Goal: Navigation & Orientation: Find specific page/section

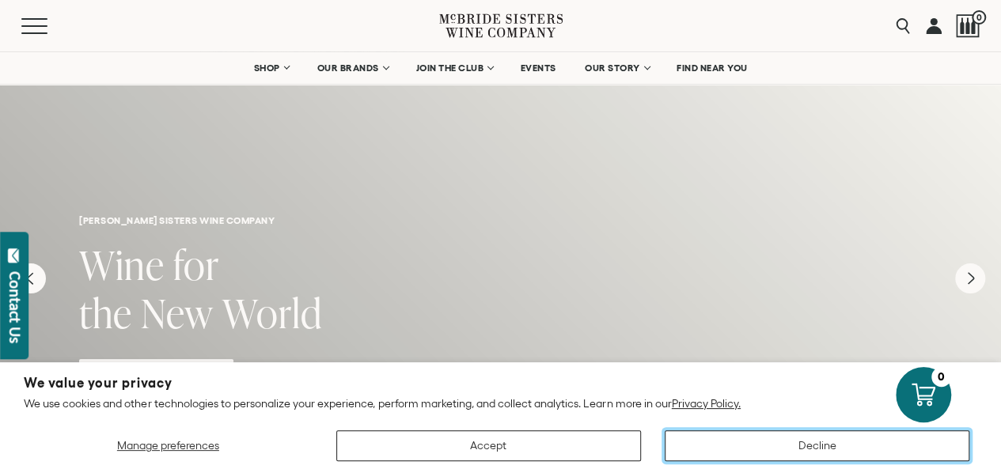
click at [858, 457] on button "Decline" at bounding box center [817, 445] width 305 height 31
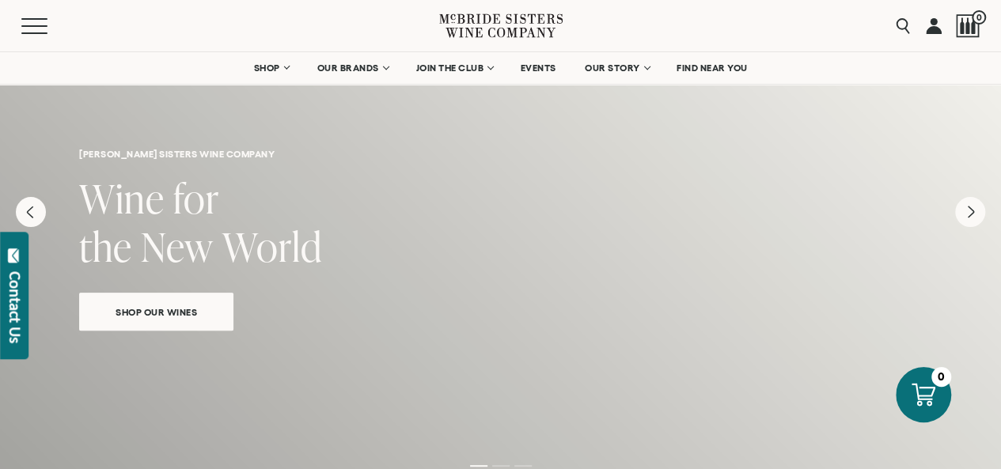
scroll to position [67, 0]
click at [572, 328] on div "Shop Our Wines" at bounding box center [500, 305] width 843 height 50
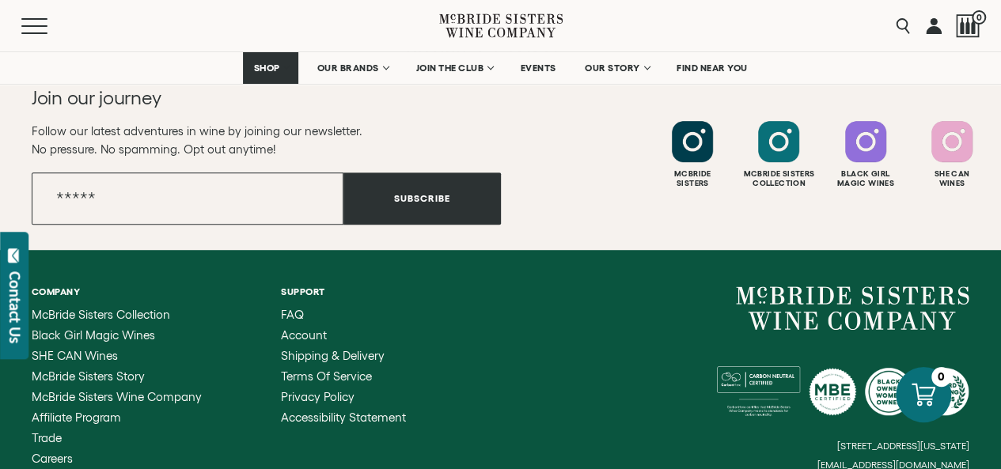
scroll to position [6406, 0]
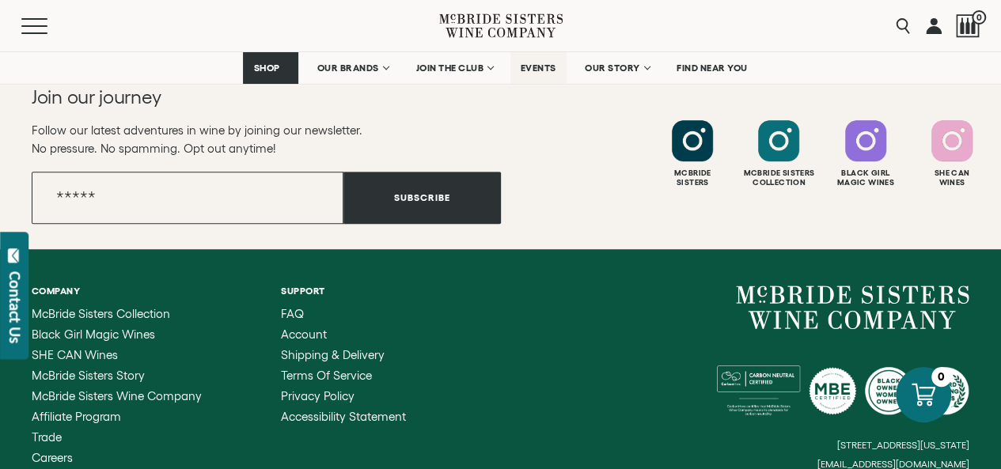
click at [543, 63] on span "EVENTS" at bounding box center [539, 68] width 36 height 11
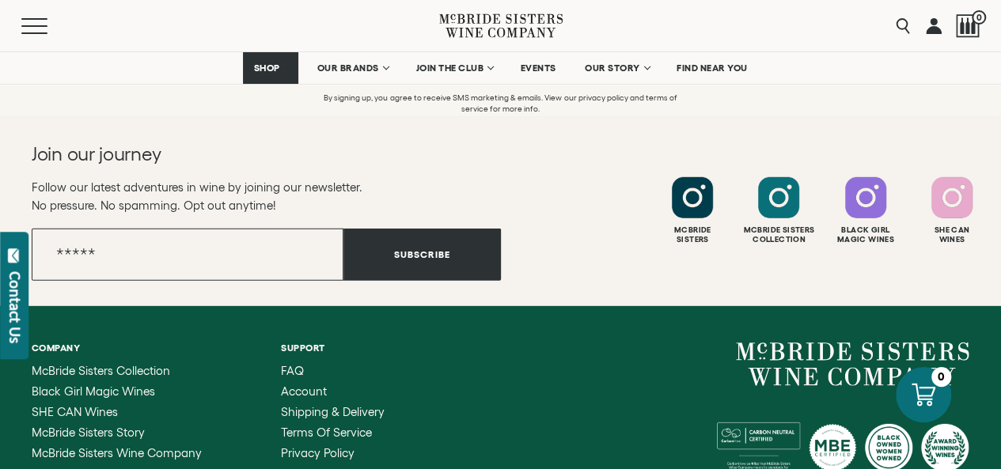
scroll to position [2259, 0]
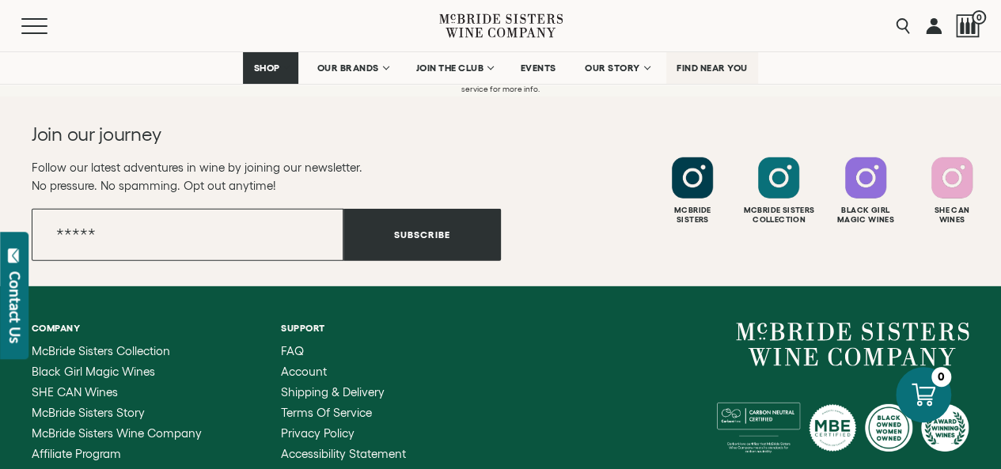
click at [711, 72] on span "FIND NEAR YOU" at bounding box center [712, 68] width 71 height 11
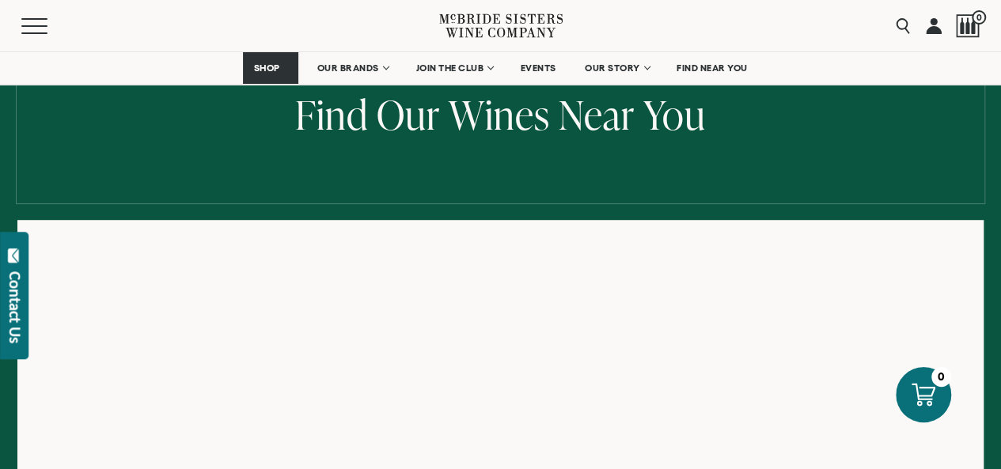
scroll to position [147, 0]
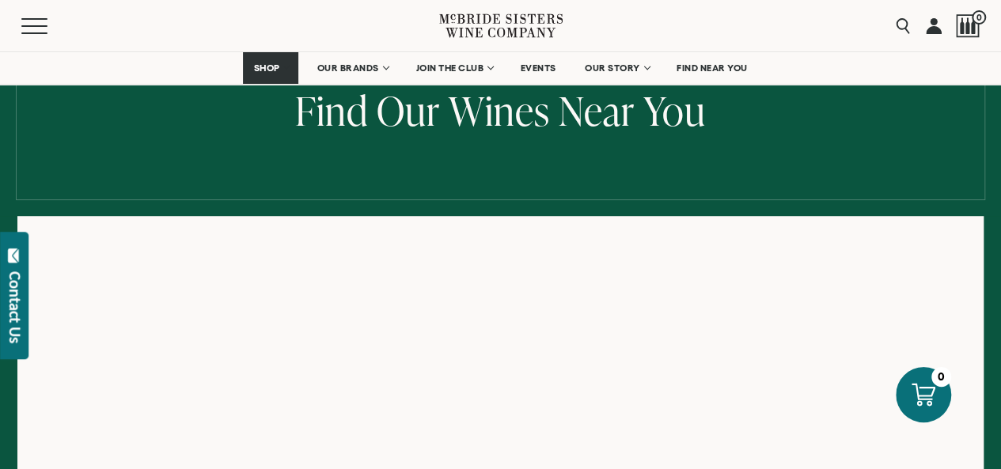
scroll to position [272, 0]
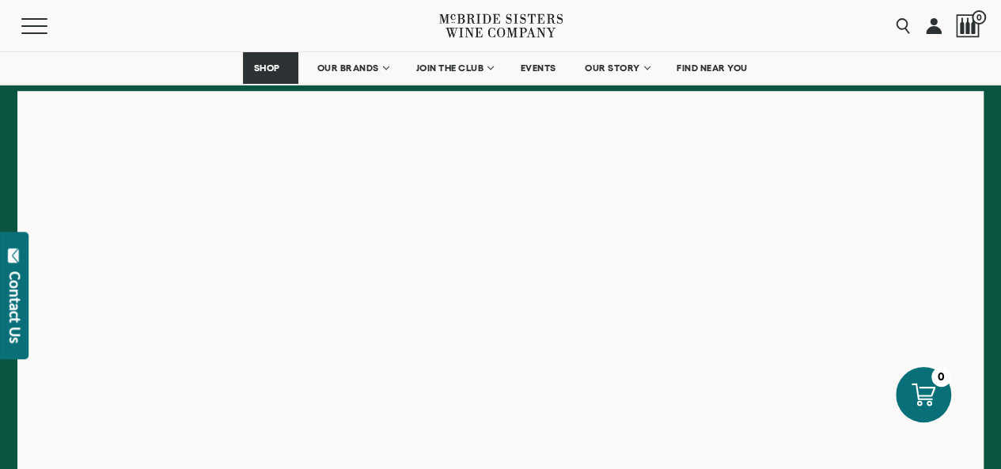
scroll to position [147, 0]
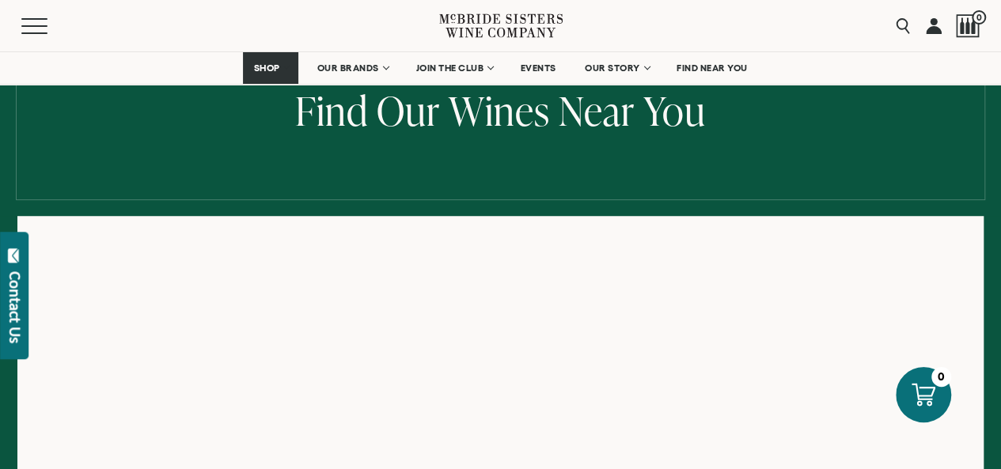
scroll to position [196, 0]
